Goal: Information Seeking & Learning: Learn about a topic

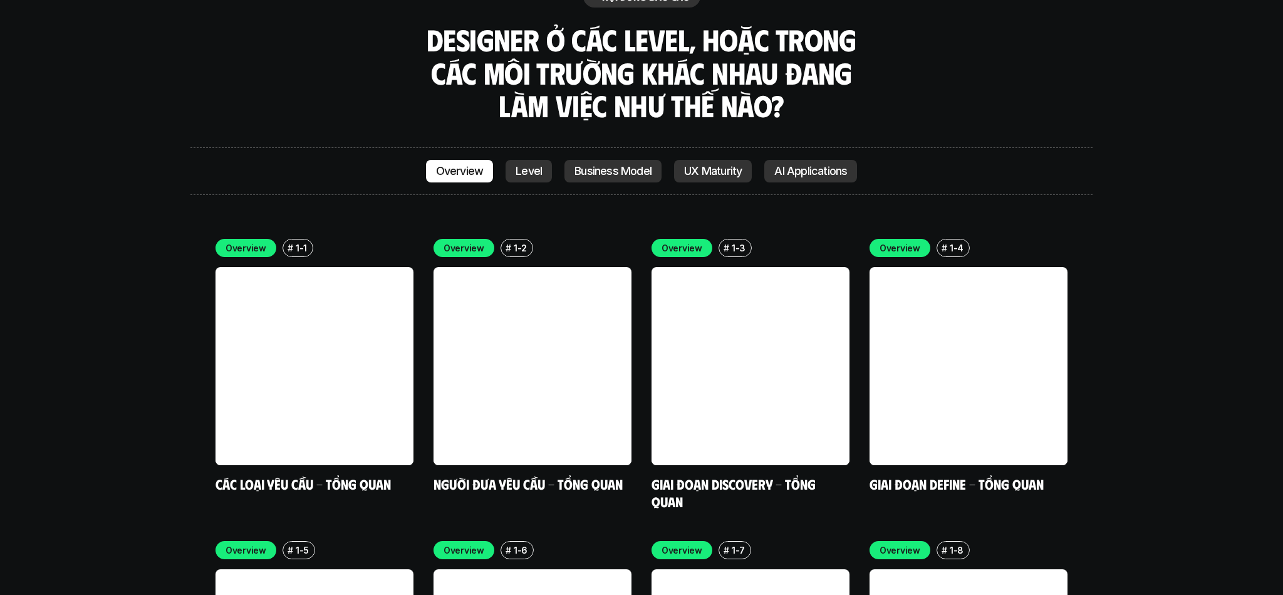
click at [518, 160] on link "Level" at bounding box center [529, 171] width 46 height 23
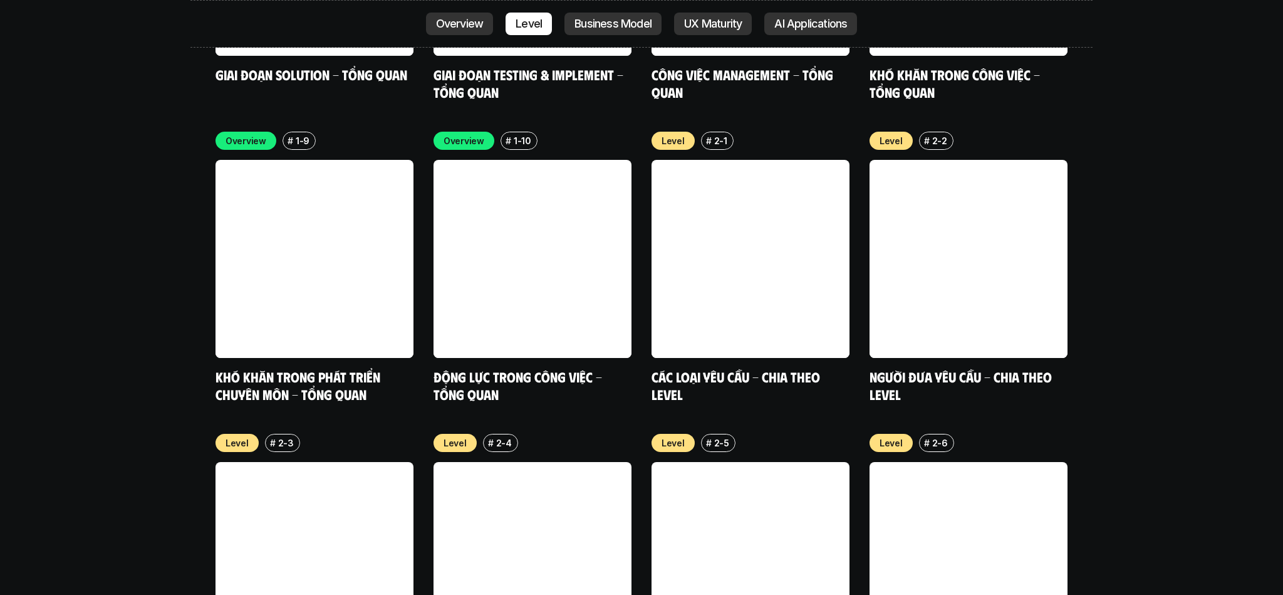
click at [466, 28] on p "Overview" at bounding box center [460, 24] width 48 height 13
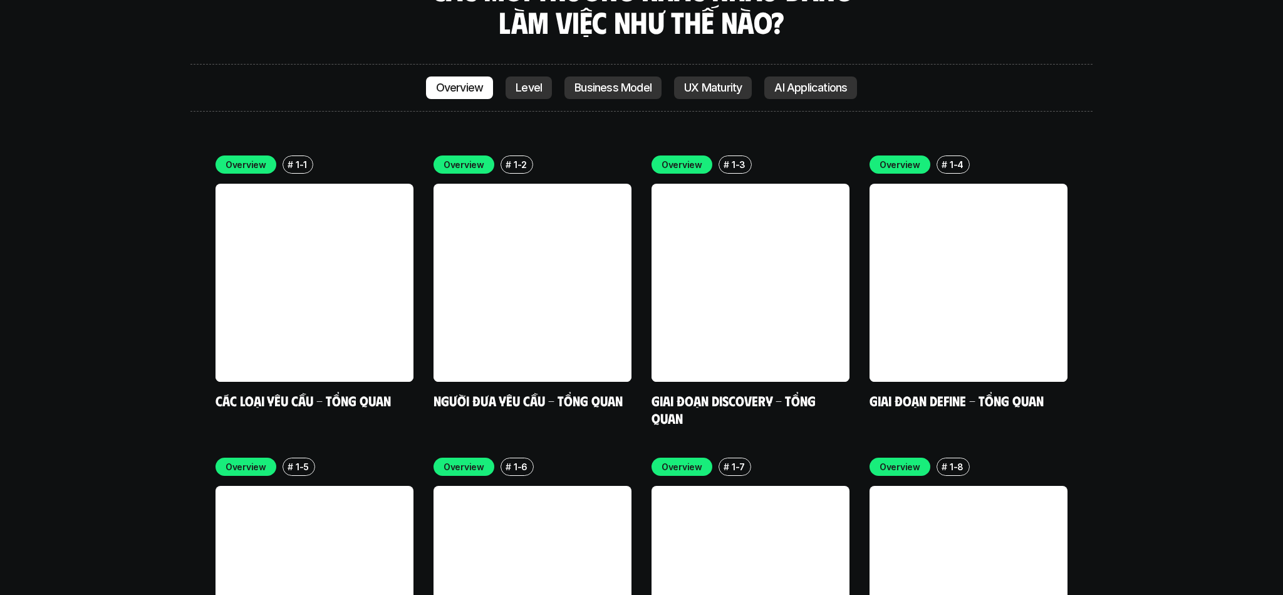
scroll to position [3661, 0]
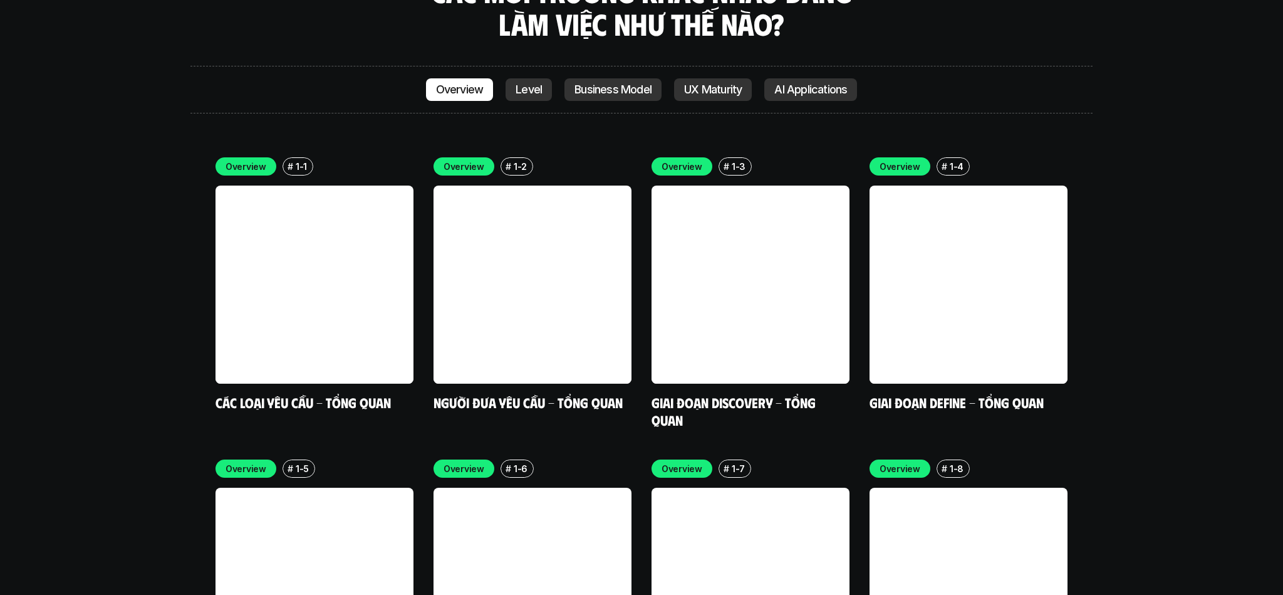
click at [748, 394] on link "Giai đoạn Discovery - Tổng quan" at bounding box center [735, 411] width 167 height 34
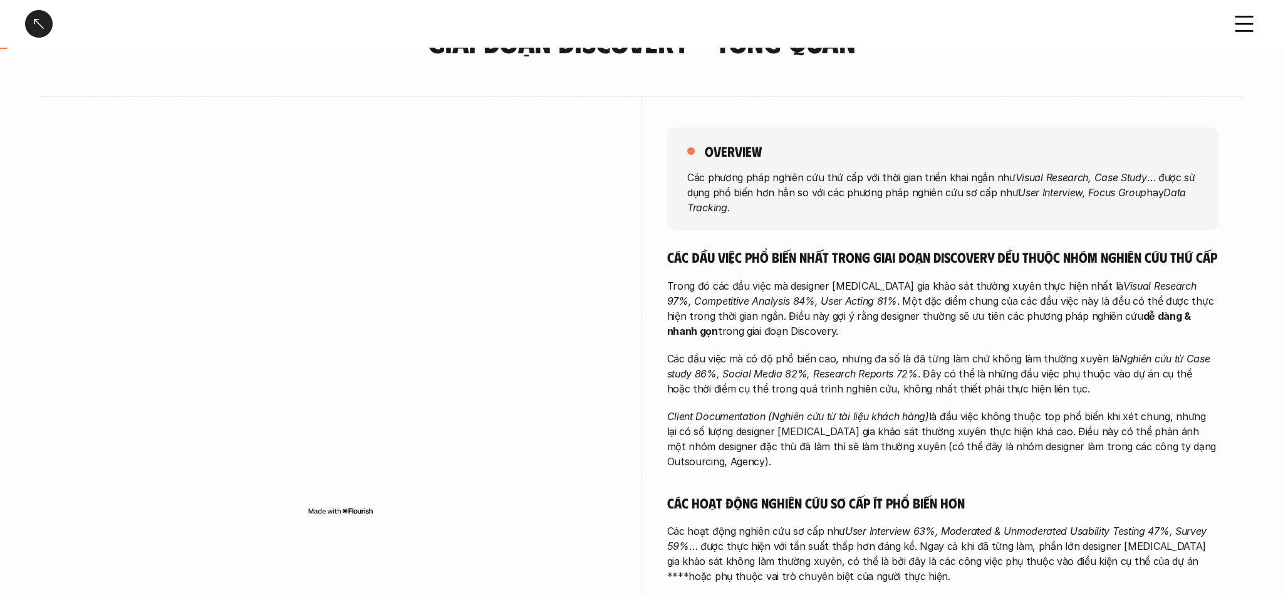
scroll to position [81, 0]
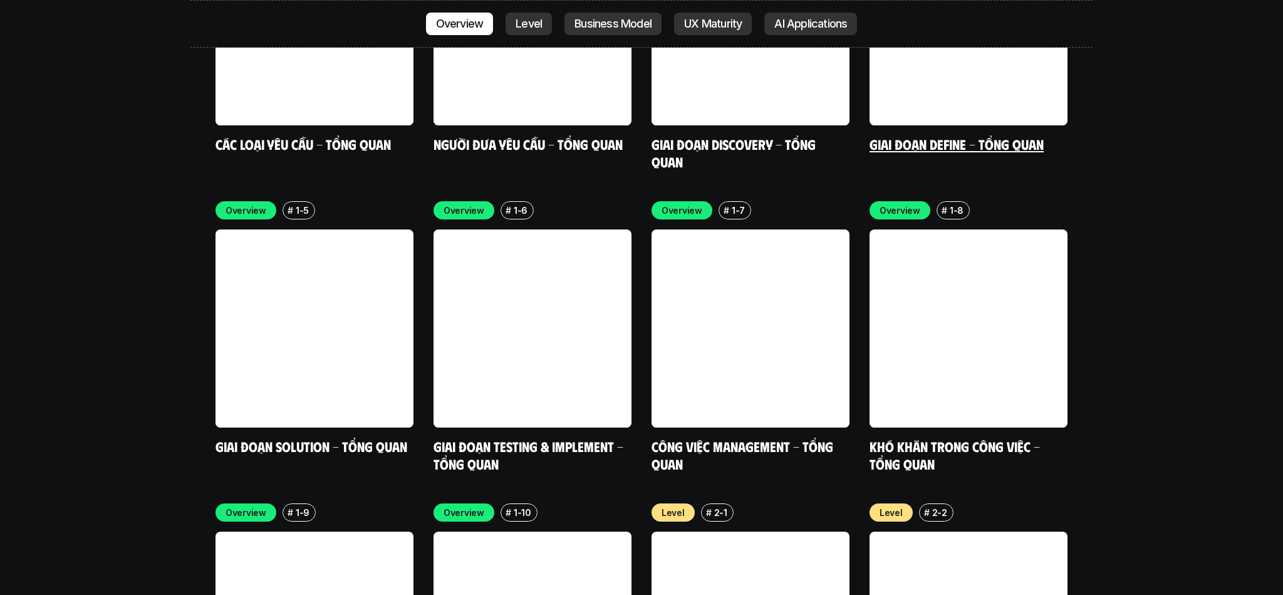
scroll to position [3921, 0]
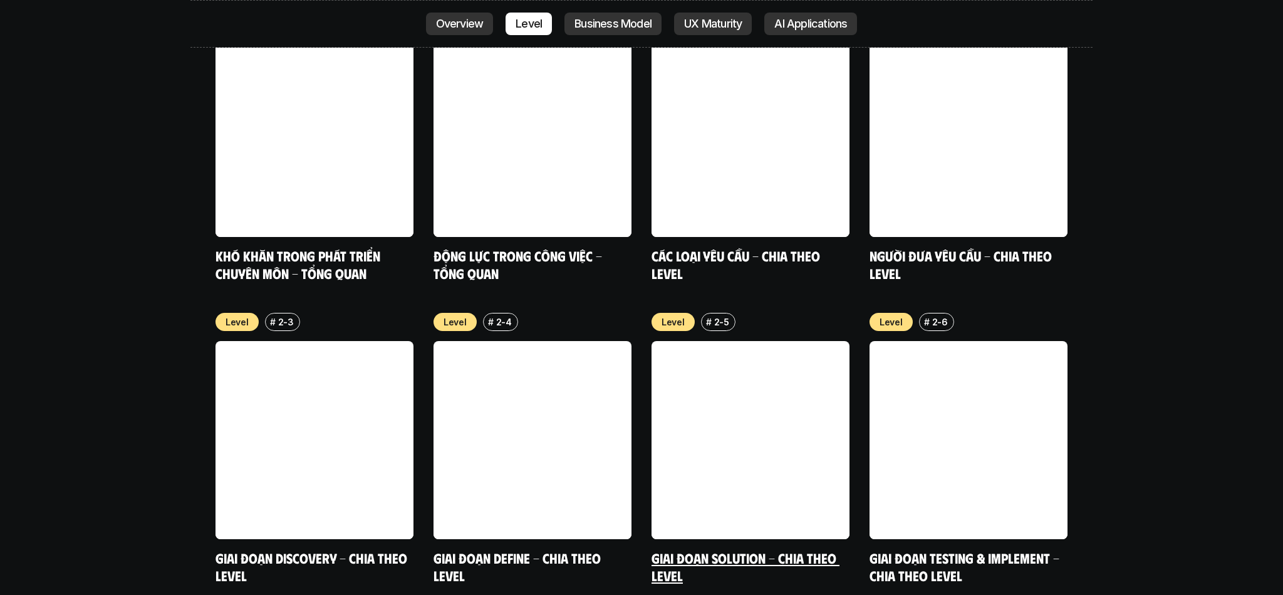
scroll to position [4415, 0]
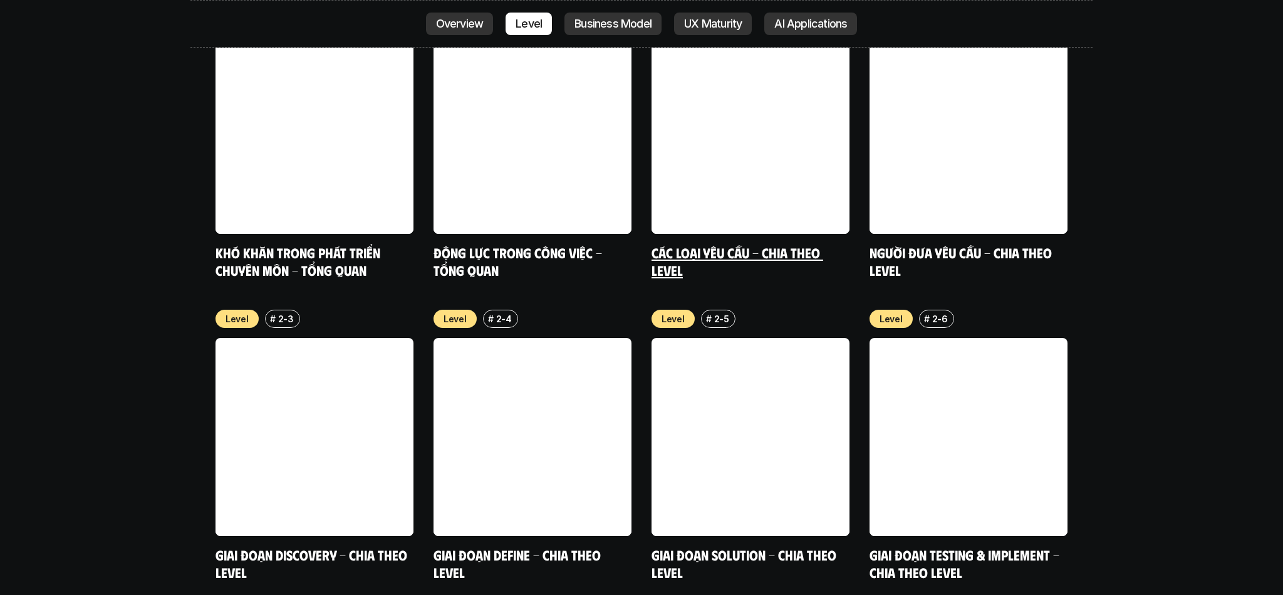
click at [796, 162] on div "Level # 2-1 Các loại yêu cầu - Chia theo level" at bounding box center [751, 143] width 198 height 271
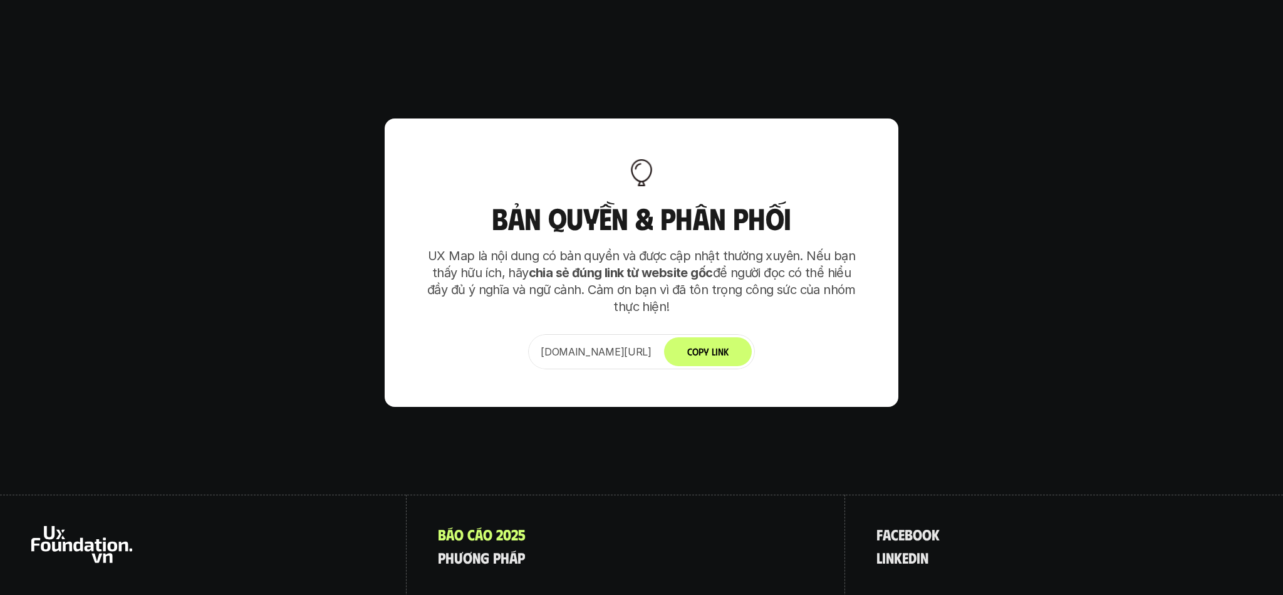
scroll to position [7797, 0]
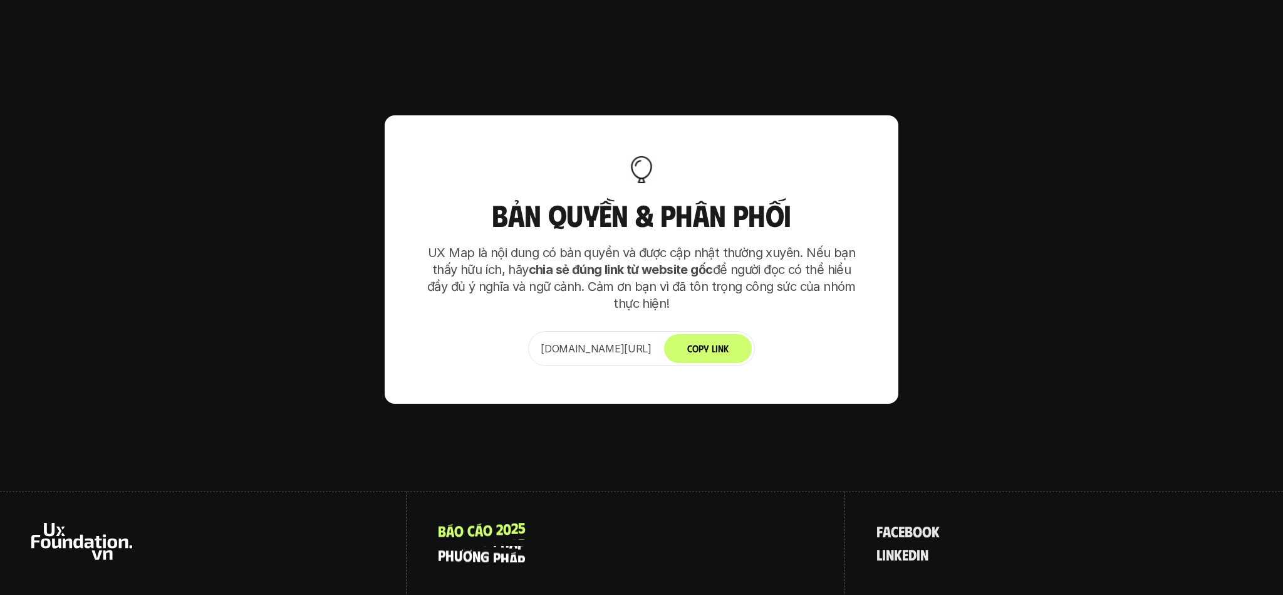
click at [495, 546] on p "p h ư ơ n g p h á p" at bounding box center [481, 554] width 87 height 16
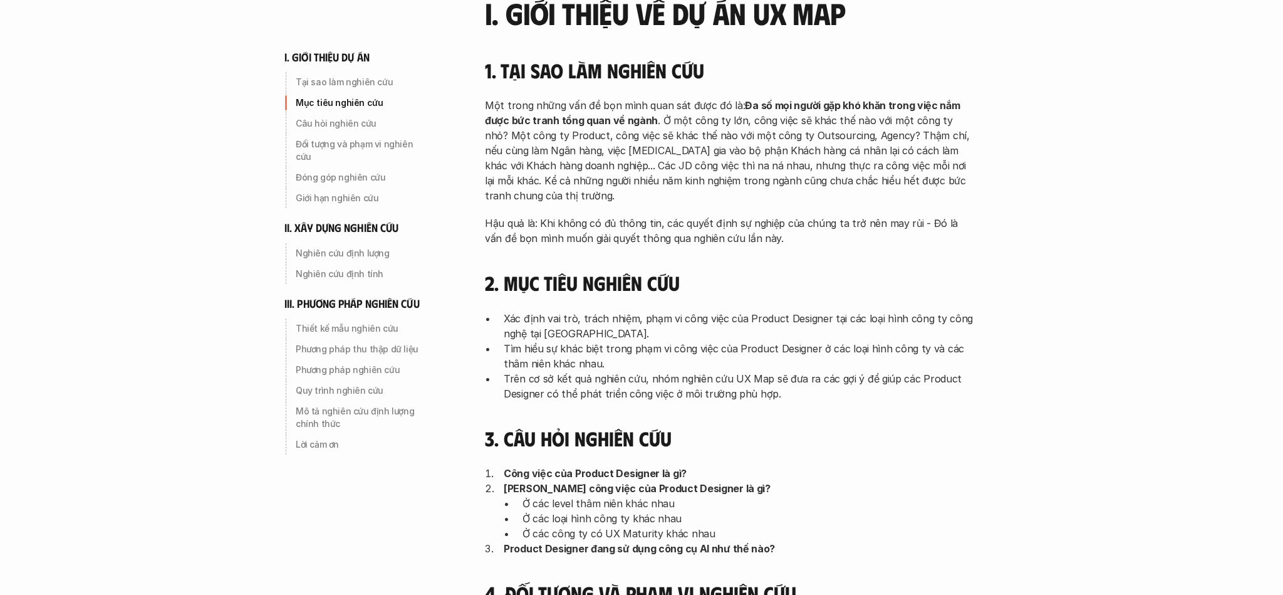
scroll to position [196, 0]
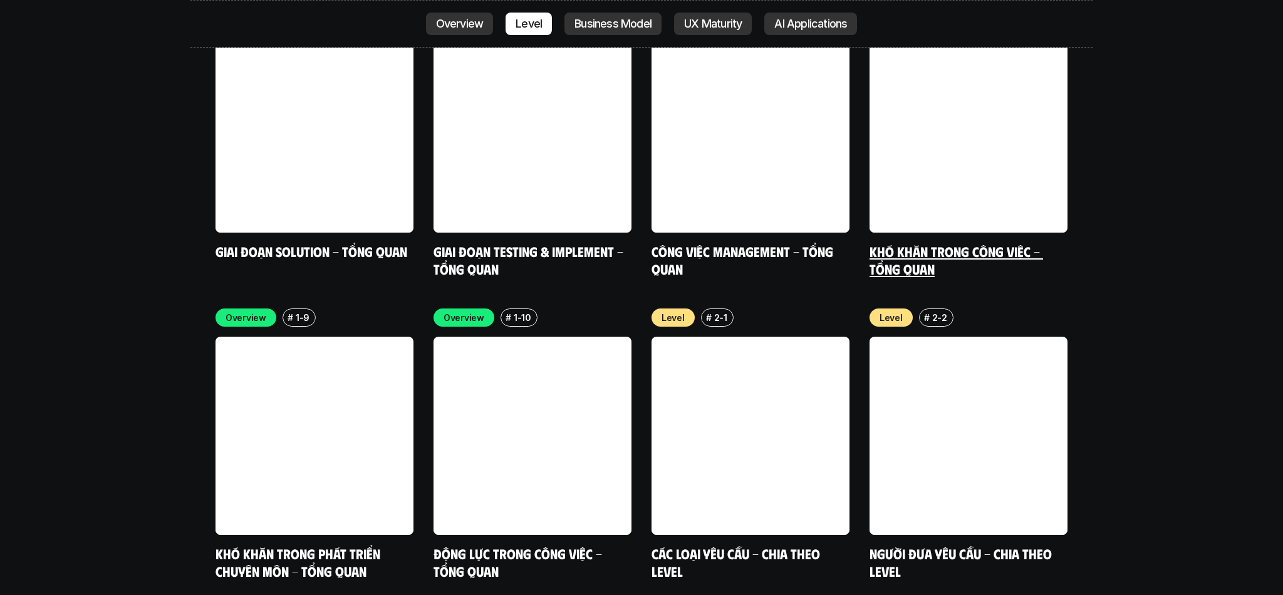
scroll to position [4116, 0]
